Goal: Find specific page/section: Find specific page/section

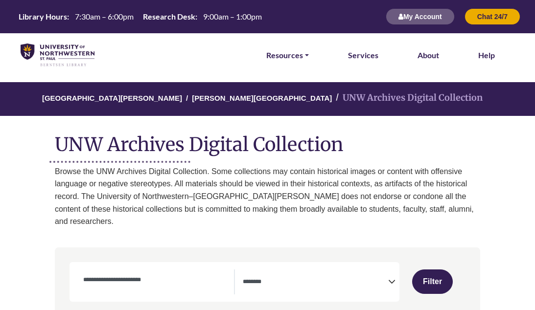
select select "Database Subject Filter"
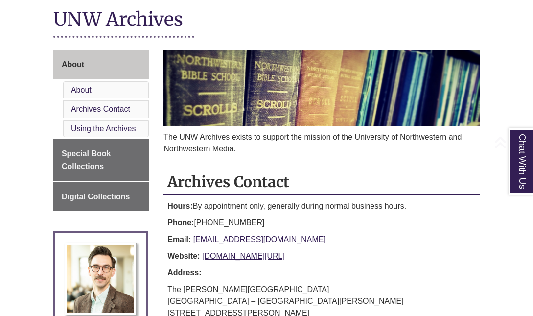
scroll to position [129, 0]
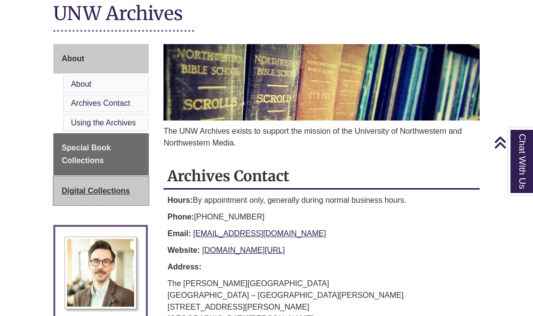
click at [124, 189] on span "Digital Collections" at bounding box center [96, 191] width 69 height 8
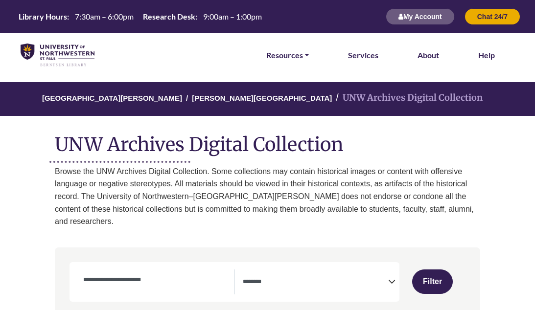
select select "Database Subject Filter"
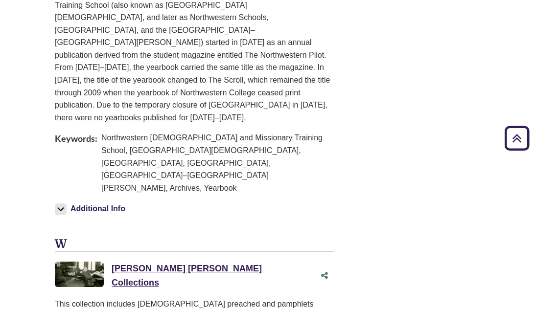
scroll to position [1662, 0]
click at [208, 263] on link "William Bell Riley Collections This link opens in a new window" at bounding box center [187, 275] width 150 height 24
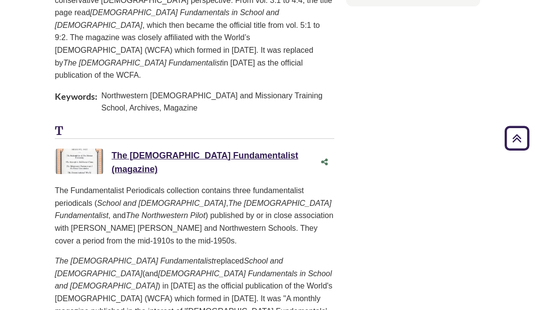
scroll to position [972, 0]
